Goal: Transaction & Acquisition: Download file/media

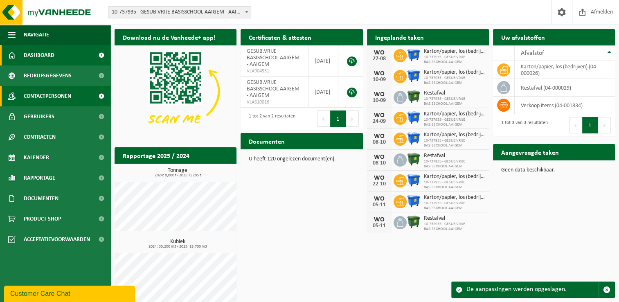
click at [66, 98] on span "Contactpersonen" at bounding box center [47, 96] width 47 height 20
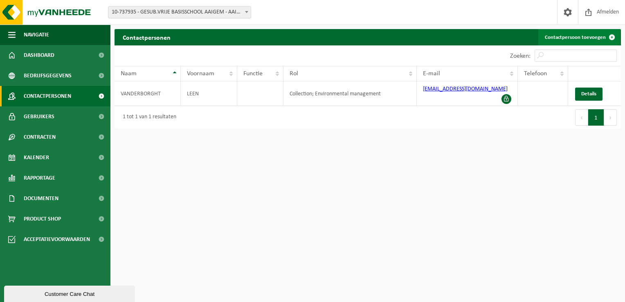
click at [554, 40] on link "Contactpersoon toevoegen" at bounding box center [579, 37] width 82 height 16
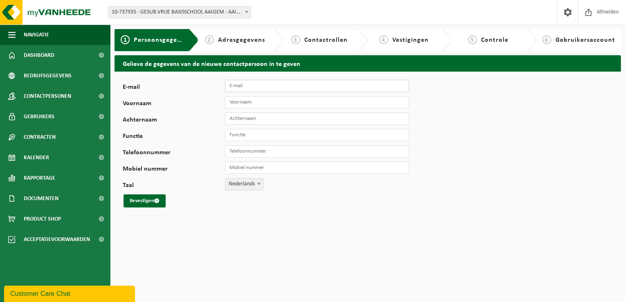
click at [236, 88] on input "E-mail" at bounding box center [317, 86] width 184 height 12
type input "wim.appelmans@skynet.be"
type input "Wim Appelmans"
type input "+32 477 58 11 69"
drag, startPoint x: 275, startPoint y: 150, endPoint x: 226, endPoint y: 155, distance: 48.9
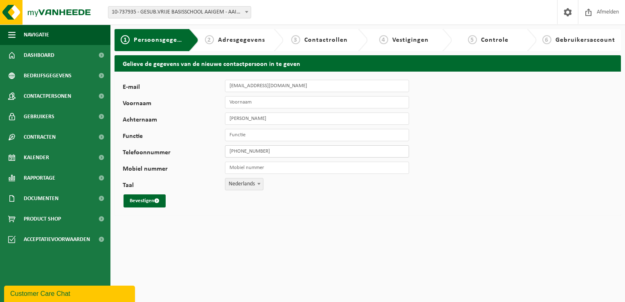
click at [226, 155] on input "+32 477 58 11 69" at bounding box center [317, 151] width 184 height 12
click at [243, 169] on input "Mobiel nummer" at bounding box center [317, 168] width 184 height 12
type input "[PHONE_NUMBER]"
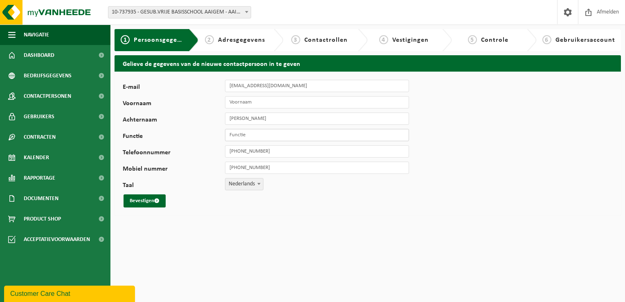
click at [239, 139] on input "Functie" at bounding box center [317, 135] width 184 height 12
type input "klusjesdienst VBS - verantwoordelijk voor afvalcontainers"
click at [242, 119] on input "[PERSON_NAME]" at bounding box center [317, 118] width 184 height 12
type input "Appelmans"
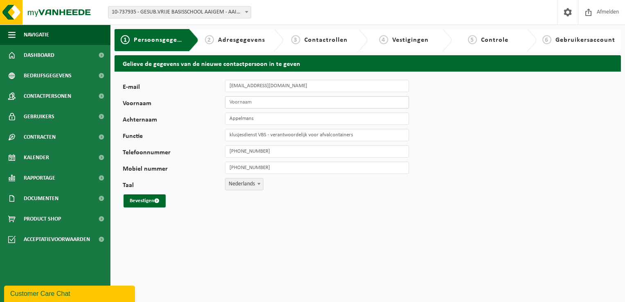
click at [242, 99] on input "Voornaam" at bounding box center [317, 102] width 184 height 12
type input "Wim"
click at [143, 204] on button "Bevestigen" at bounding box center [144, 200] width 42 height 13
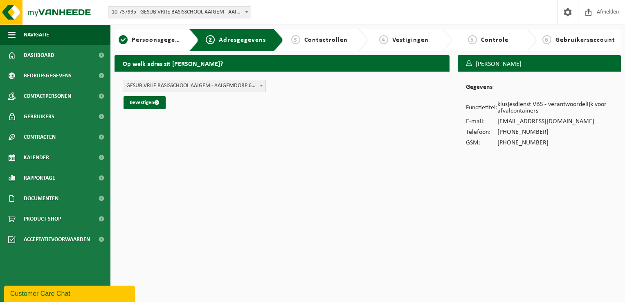
click at [261, 85] on b at bounding box center [261, 86] width 3 height 2
click at [144, 101] on button "Bevestigen" at bounding box center [144, 102] width 42 height 13
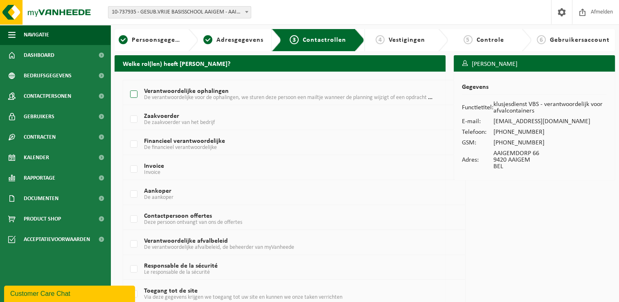
click at [135, 93] on label "Verantwoordelijke ophalingen De verantwoordelijke voor de ophalingen, we sturen…" at bounding box center [280, 94] width 304 height 12
click at [127, 84] on input "Verantwoordelijke ophalingen De verantwoordelijke voor de ophalingen, we sturen…" at bounding box center [127, 84] width 0 height 0
checkbox input "true"
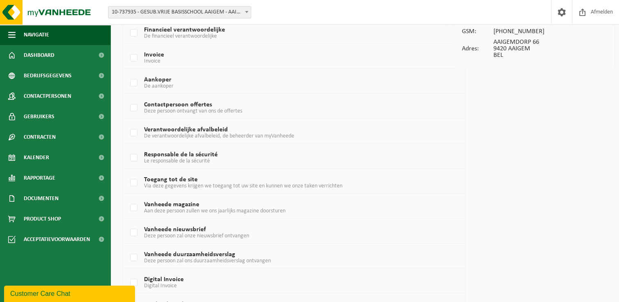
scroll to position [184, 0]
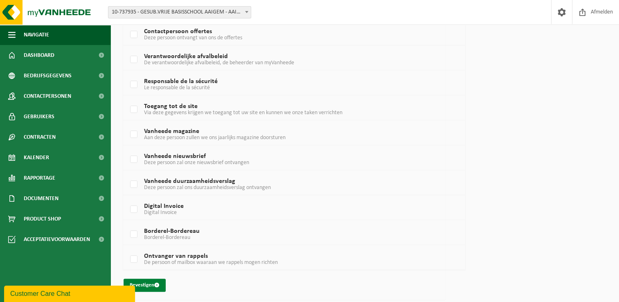
click at [150, 284] on button "Bevestigen" at bounding box center [144, 284] width 42 height 13
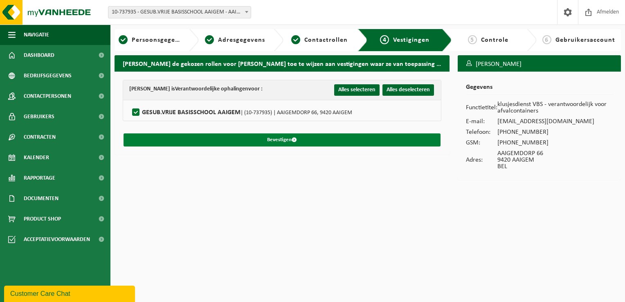
click at [271, 140] on button "Bevestigen" at bounding box center [281, 139] width 317 height 13
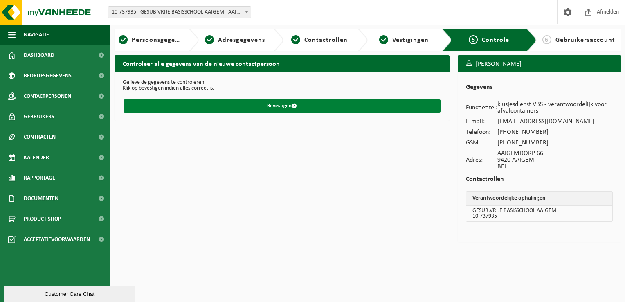
click at [249, 108] on button "Bevestigen" at bounding box center [281, 105] width 317 height 13
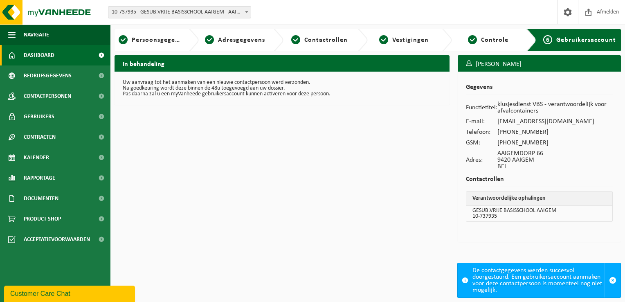
click at [29, 54] on span "Dashboard" at bounding box center [39, 55] width 31 height 20
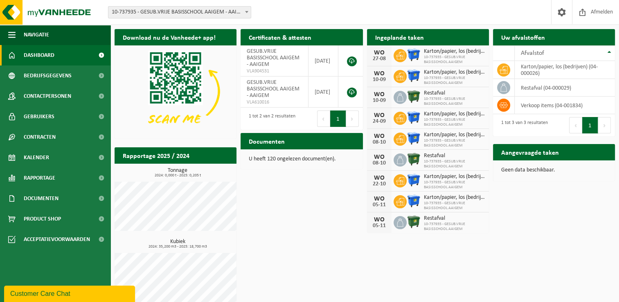
scroll to position [8, 0]
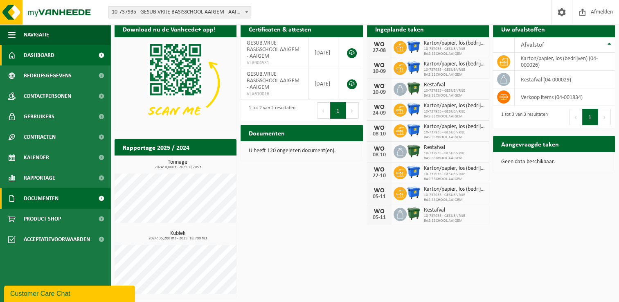
click at [29, 195] on span "Documenten" at bounding box center [41, 198] width 35 height 20
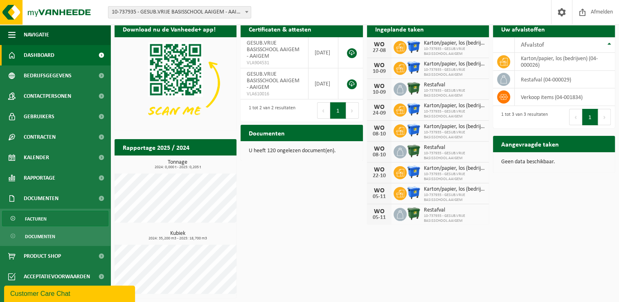
click at [36, 216] on span "Facturen" at bounding box center [36, 219] width 22 height 16
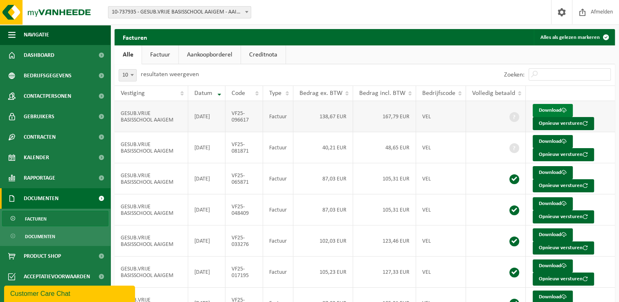
click at [544, 108] on link "Download" at bounding box center [552, 110] width 40 height 13
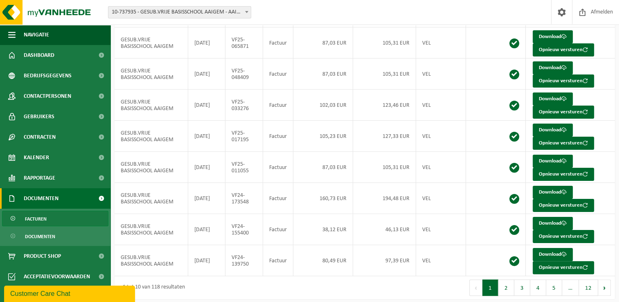
scroll to position [137, 0]
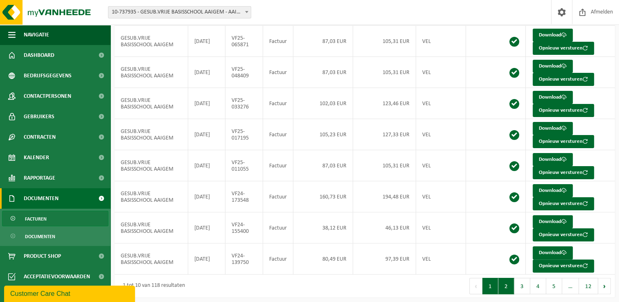
click at [510, 278] on button "2" at bounding box center [506, 286] width 16 height 16
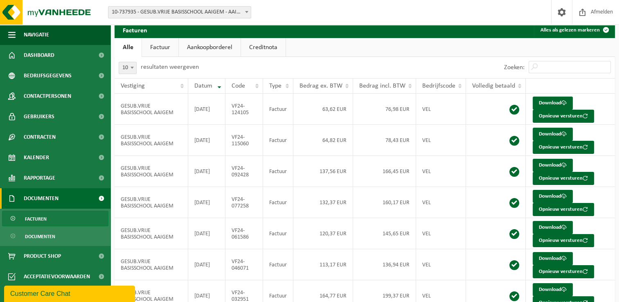
scroll to position [0, 0]
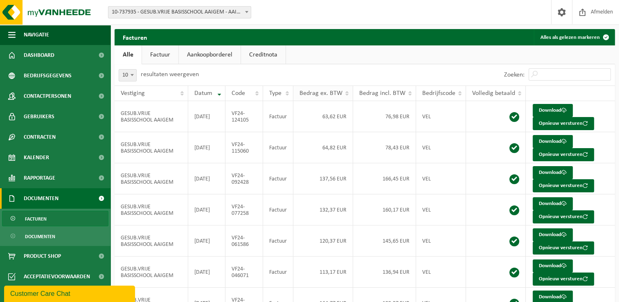
click at [327, 96] on span "Bedrag ex. BTW" at bounding box center [320, 93] width 43 height 7
click at [556, 141] on link "Download" at bounding box center [552, 141] width 40 height 13
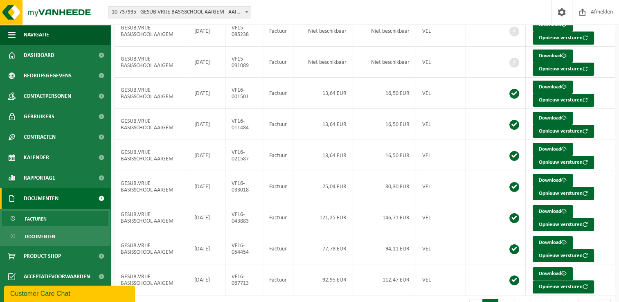
scroll to position [137, 0]
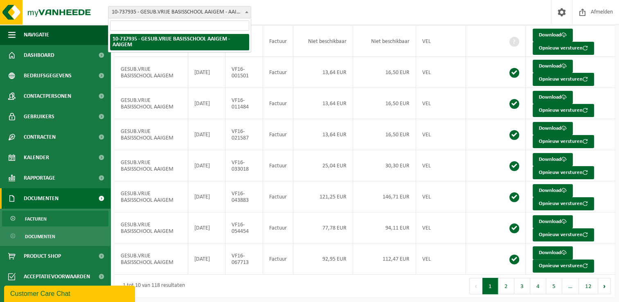
click at [247, 11] on b at bounding box center [246, 12] width 3 height 2
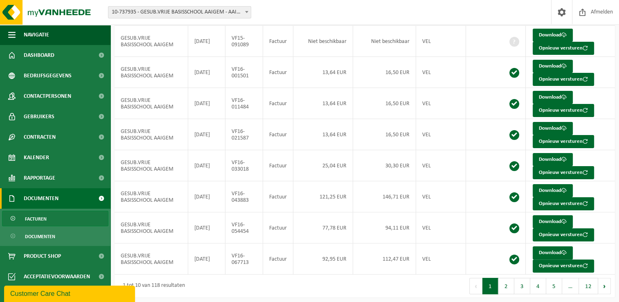
click at [247, 11] on b at bounding box center [246, 12] width 3 height 2
drag, startPoint x: 592, startPoint y: 283, endPoint x: 448, endPoint y: 292, distance: 143.8
click at [448, 292] on div "Eerste Vorige 1 2 3 4 5 … 12 Volgende Laatste" at bounding box center [490, 285] width 250 height 23
click at [506, 284] on button "2" at bounding box center [506, 286] width 16 height 16
click at [490, 284] on button "1" at bounding box center [490, 286] width 16 height 16
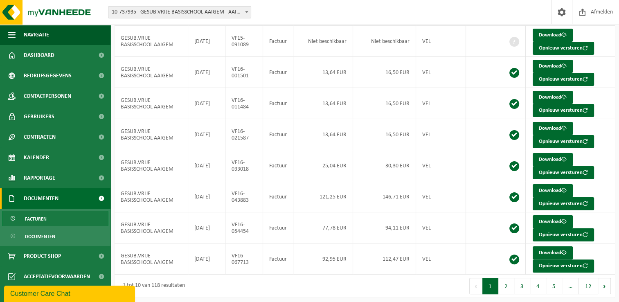
click at [474, 281] on button "Vorige" at bounding box center [475, 286] width 13 height 16
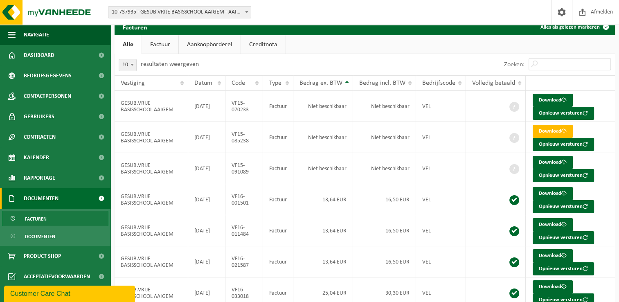
scroll to position [0, 0]
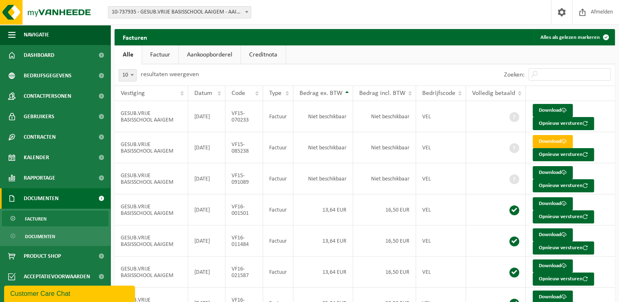
click at [132, 76] on b at bounding box center [131, 75] width 3 height 2
click at [131, 74] on span at bounding box center [132, 75] width 8 height 11
select select "25"
click at [169, 55] on link "Factuur" at bounding box center [160, 54] width 36 height 19
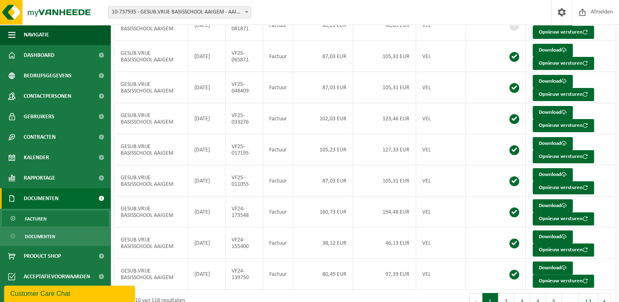
scroll to position [137, 0]
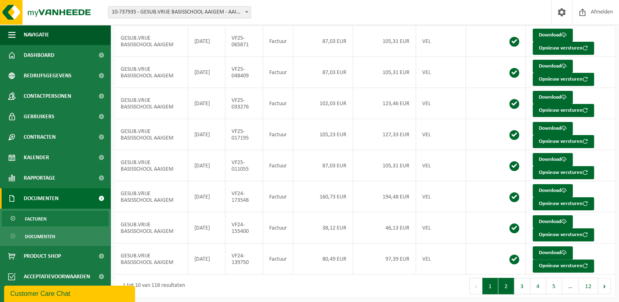
click at [507, 283] on button "2" at bounding box center [506, 286] width 16 height 16
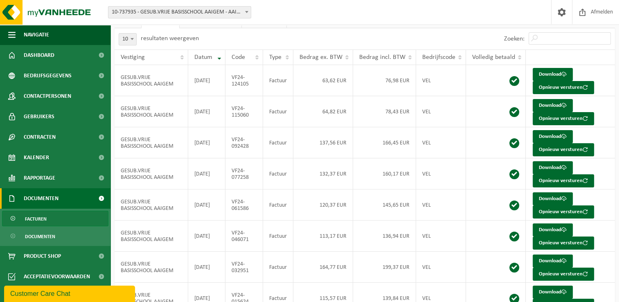
scroll to position [0, 0]
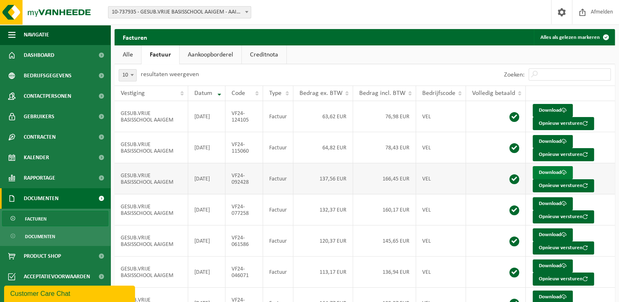
click at [542, 173] on link "Download" at bounding box center [552, 172] width 40 height 13
click at [548, 200] on link "Download" at bounding box center [552, 203] width 40 height 13
click at [546, 233] on link "Download" at bounding box center [552, 234] width 40 height 13
click at [540, 265] on link "Download" at bounding box center [552, 265] width 40 height 13
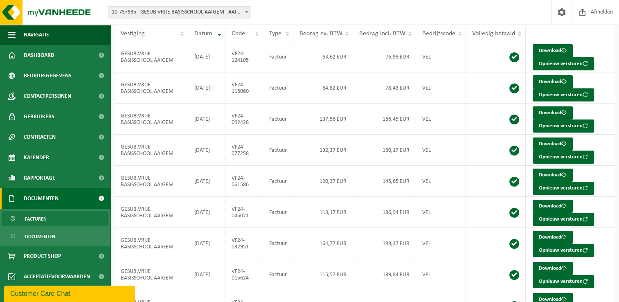
scroll to position [60, 0]
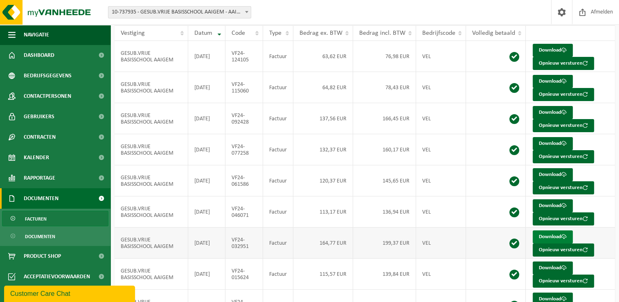
click at [551, 234] on link "Download" at bounding box center [552, 236] width 40 height 13
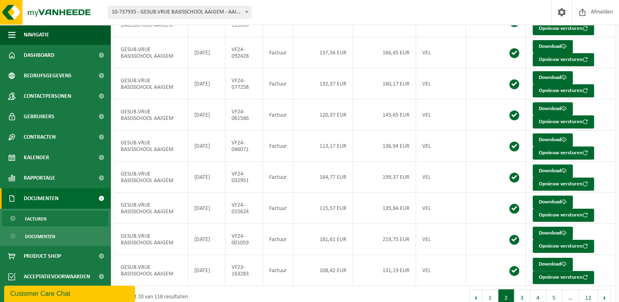
scroll to position [137, 0]
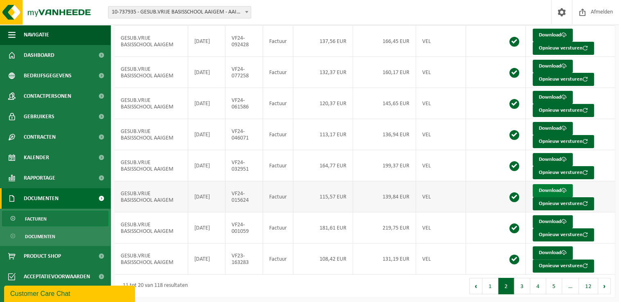
click at [546, 187] on link "Download" at bounding box center [552, 190] width 40 height 13
click at [547, 218] on link "Download" at bounding box center [552, 221] width 40 height 13
